Goal: Check status

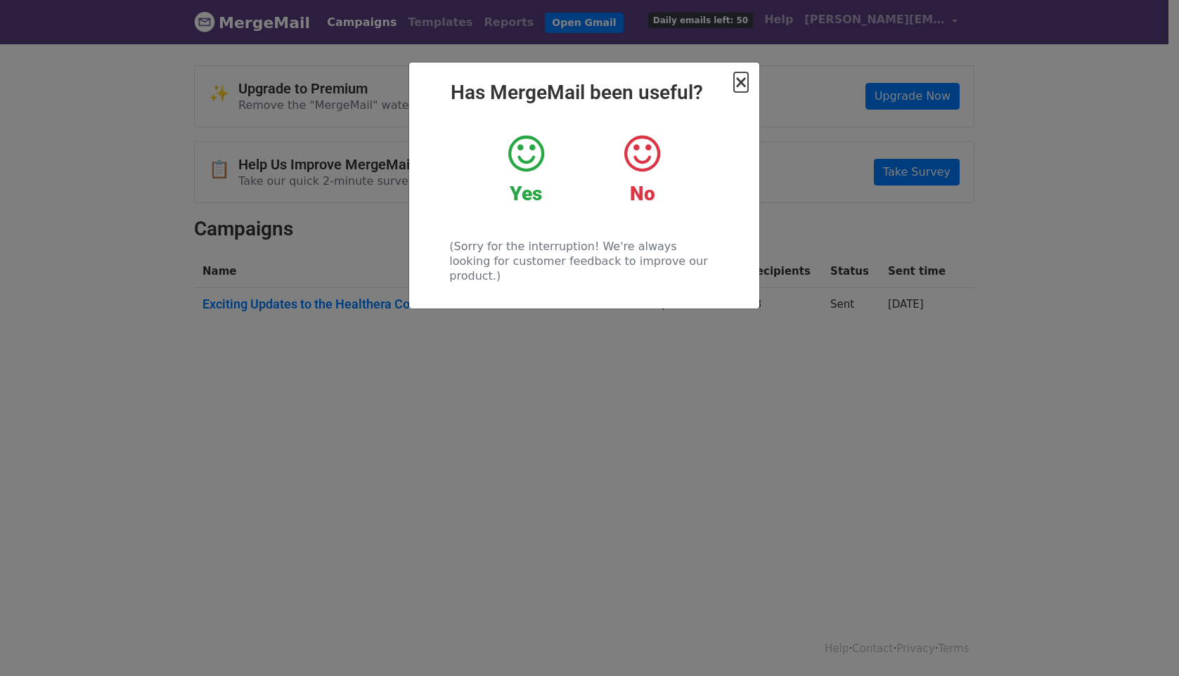
click at [744, 82] on span "×" at bounding box center [741, 82] width 14 height 20
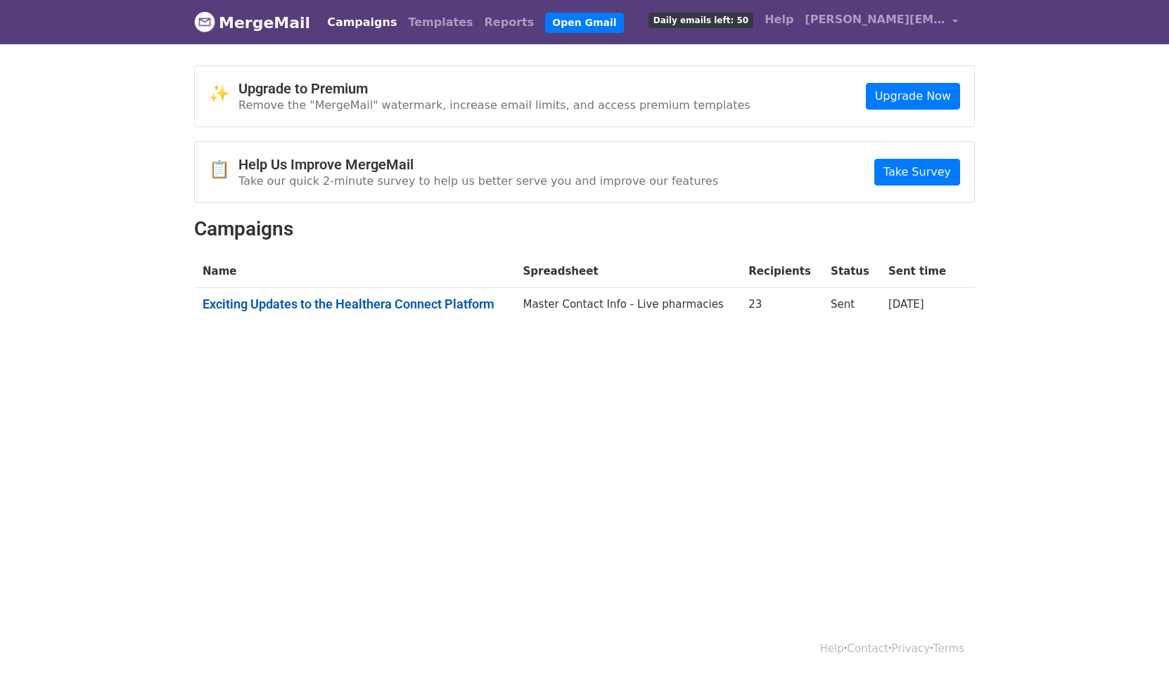
click at [456, 304] on link "Exciting Updates to the Healthera Connect Platform" at bounding box center [354, 304] width 303 height 15
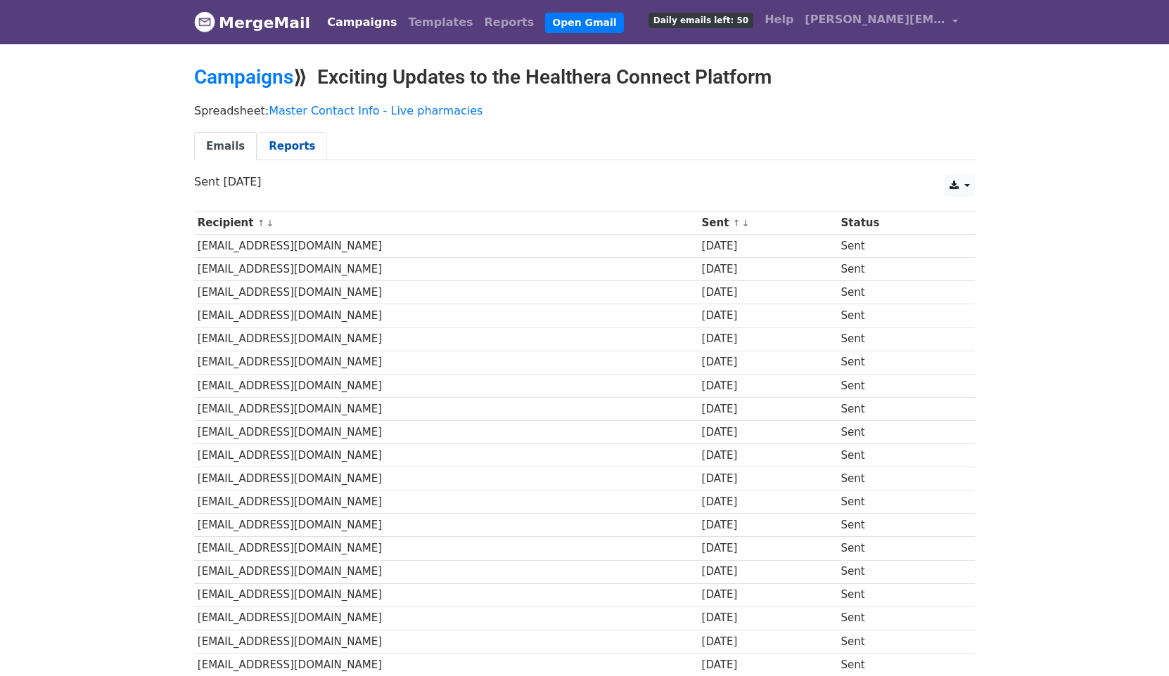
drag, startPoint x: 283, startPoint y: 144, endPoint x: 265, endPoint y: 148, distance: 18.1
click at [283, 143] on link "Reports" at bounding box center [292, 146] width 70 height 29
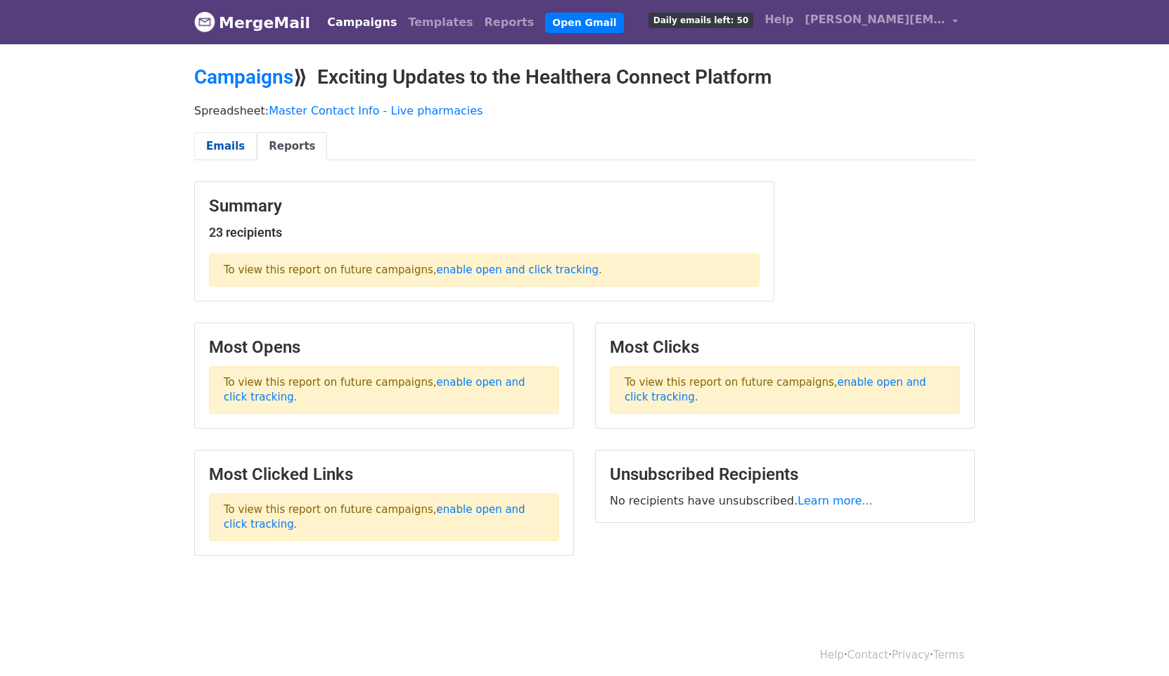
click at [230, 148] on link "Emails" at bounding box center [225, 146] width 63 height 29
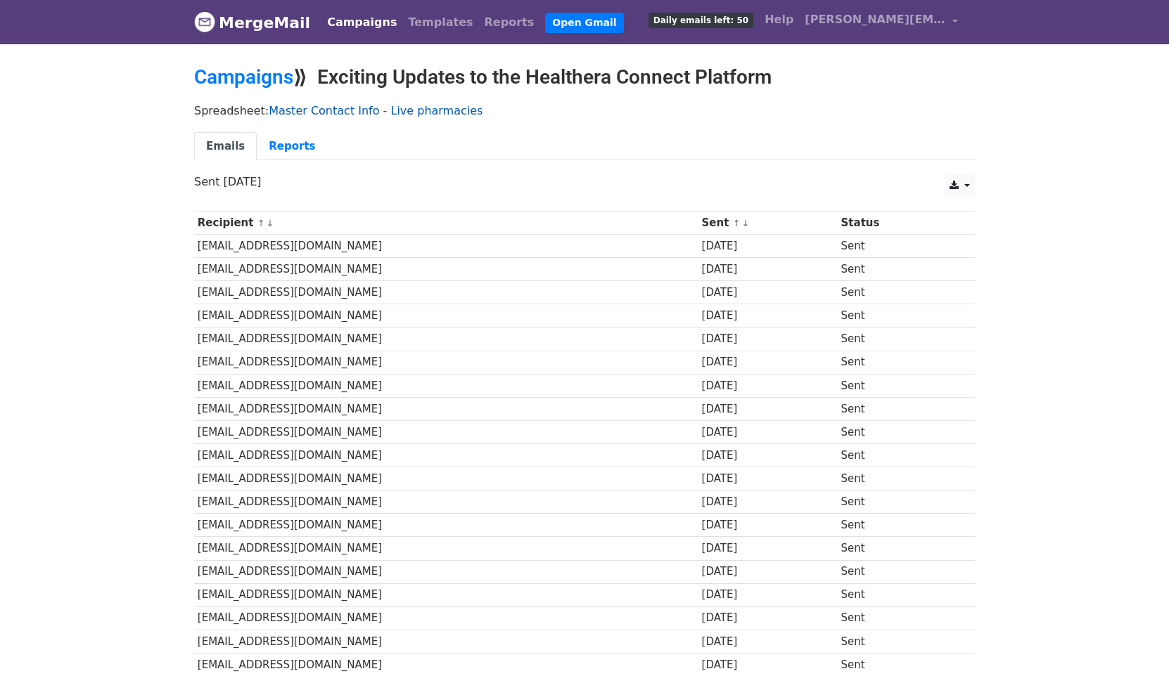
click at [358, 109] on link "Master Contact Info - Live pharmacies" at bounding box center [376, 110] width 214 height 13
